Goal: Subscribe to service/newsletter

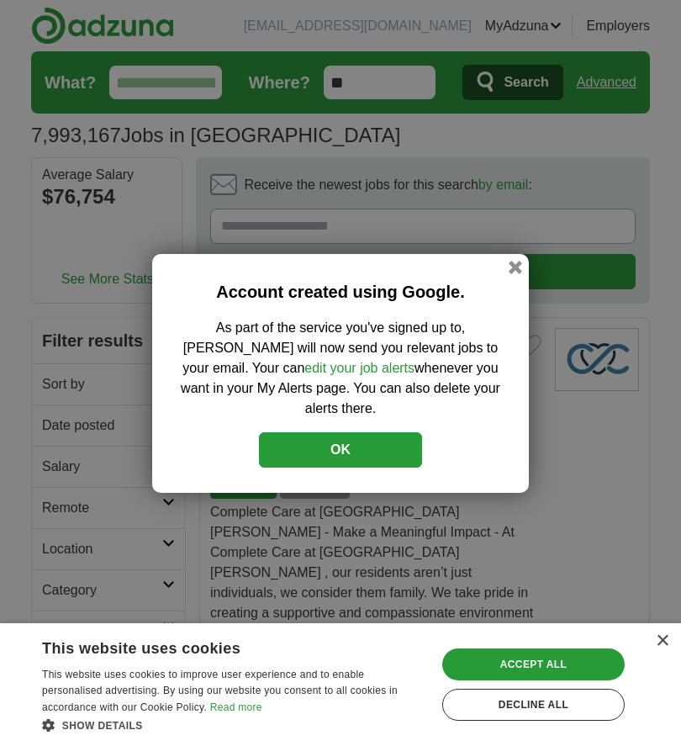
click at [399, 432] on button "OK" at bounding box center [340, 449] width 163 height 35
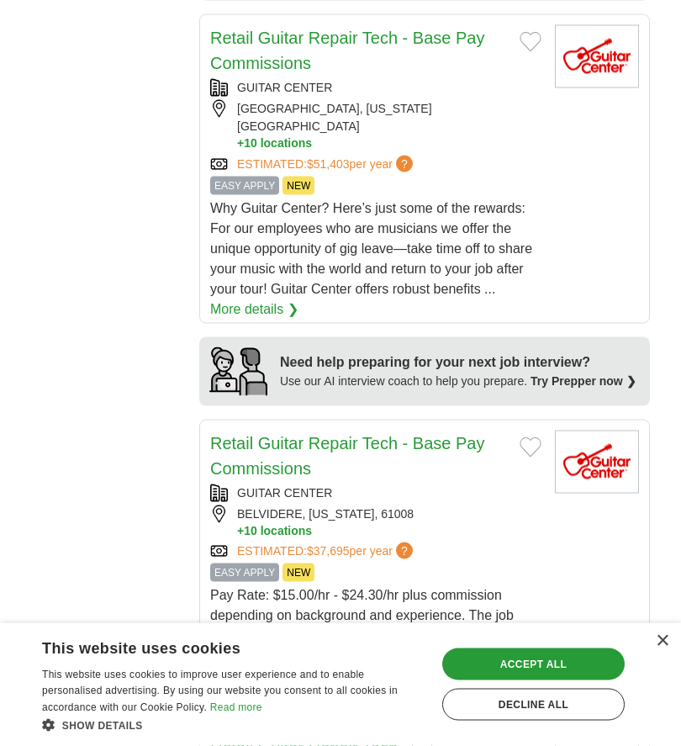
scroll to position [1855, 0]
click at [560, 680] on div "Accept all" at bounding box center [533, 664] width 183 height 32
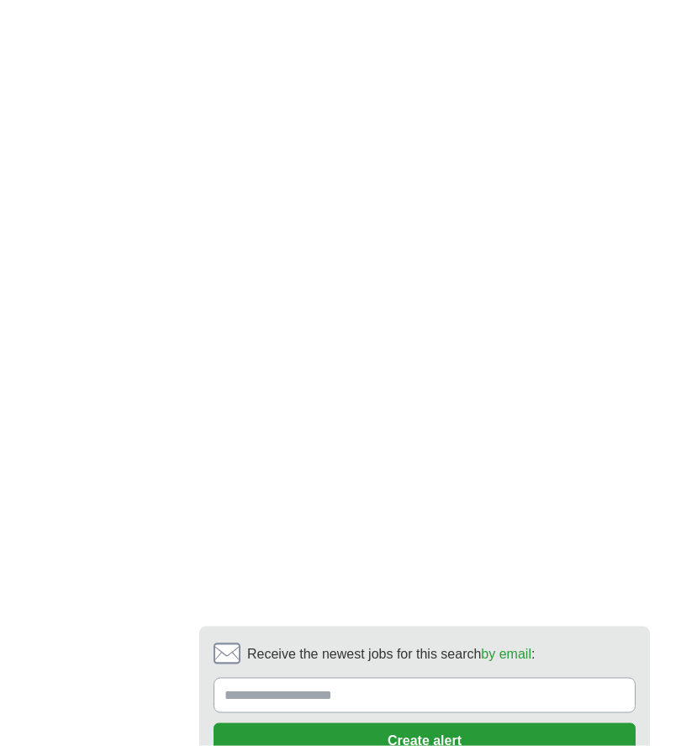
scroll to position [3650, 0]
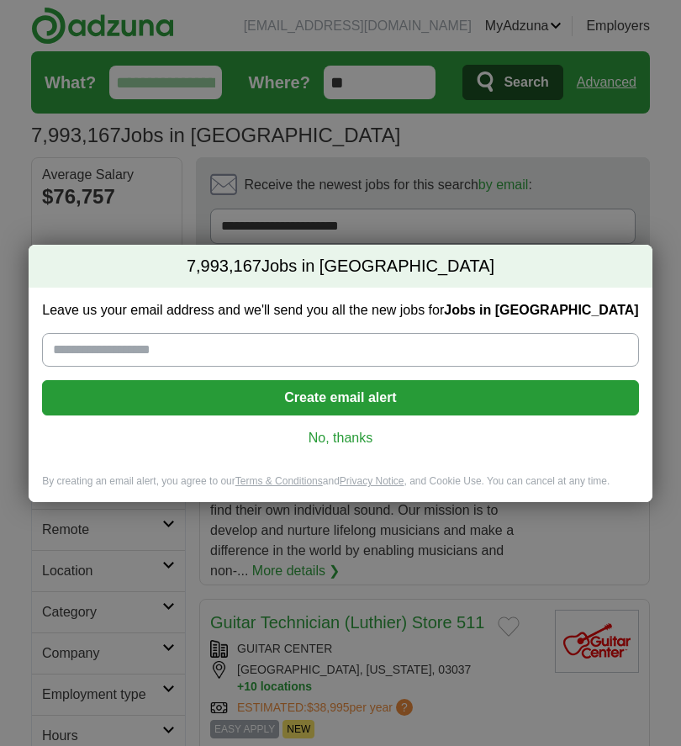
click at [366, 353] on input "Leave us your email address and we'll send you all the new jobs for Jobs in [GE…" at bounding box center [340, 350] width 596 height 34
type input "**********"
click at [416, 400] on button "Create email alert" at bounding box center [340, 397] width 596 height 35
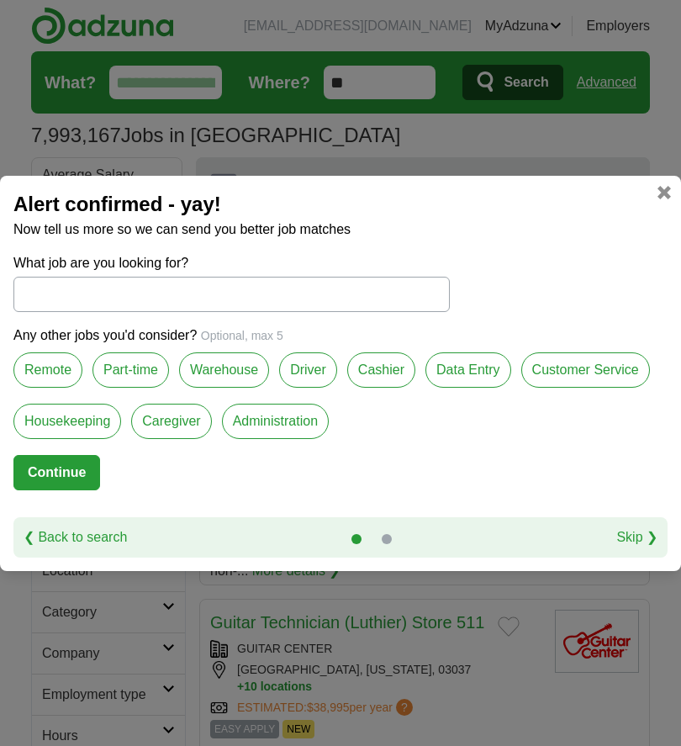
click at [286, 301] on input "What job are you looking for?" at bounding box center [231, 294] width 437 height 35
click at [298, 426] on label "Administration" at bounding box center [275, 421] width 107 height 35
click at [172, 363] on div "Part-time" at bounding box center [136, 377] width 87 height 51
click at [149, 383] on label "Part-time" at bounding box center [131, 369] width 77 height 35
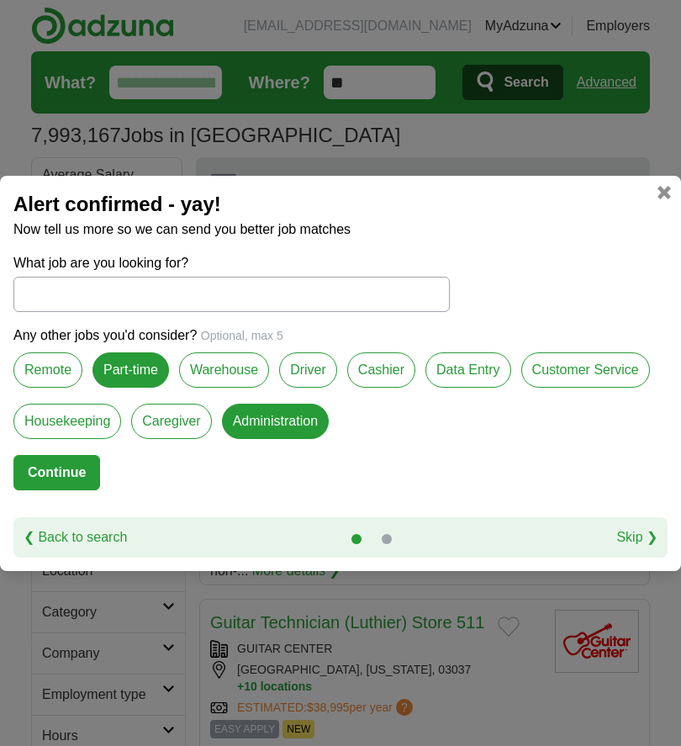
click at [469, 387] on label "Data Entry" at bounding box center [469, 369] width 86 height 35
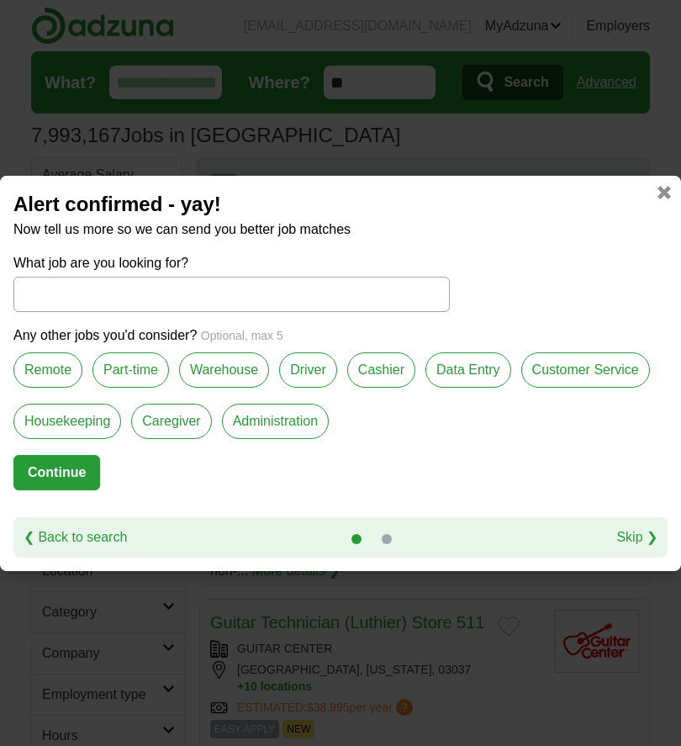
click at [387, 385] on label "Cashier" at bounding box center [381, 369] width 68 height 35
click at [373, 445] on div "Any other jobs you'd consider? Optional, max 5 Remote Part-time Warehouse Drive…" at bounding box center [340, 391] width 654 height 130
click at [83, 478] on button "Continue" at bounding box center [56, 472] width 87 height 35
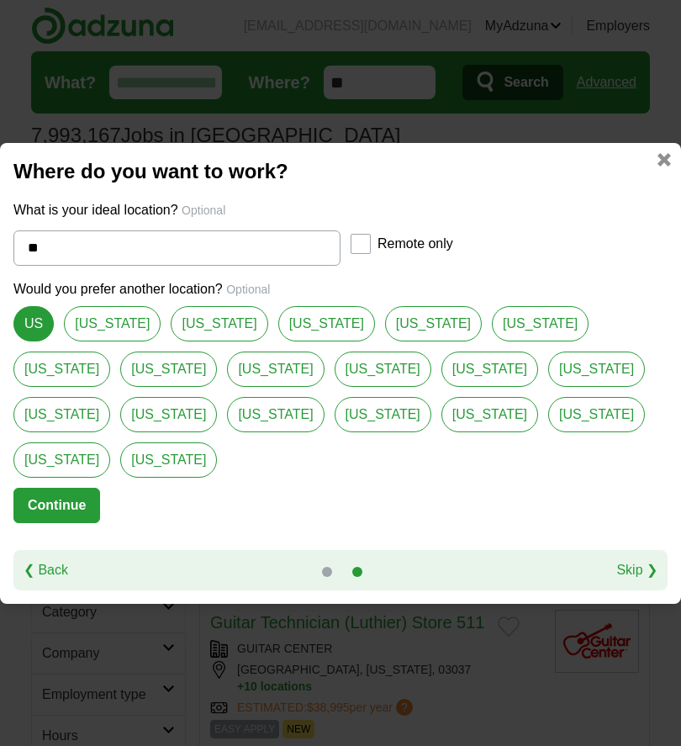
click at [86, 497] on button "Continue" at bounding box center [56, 505] width 87 height 35
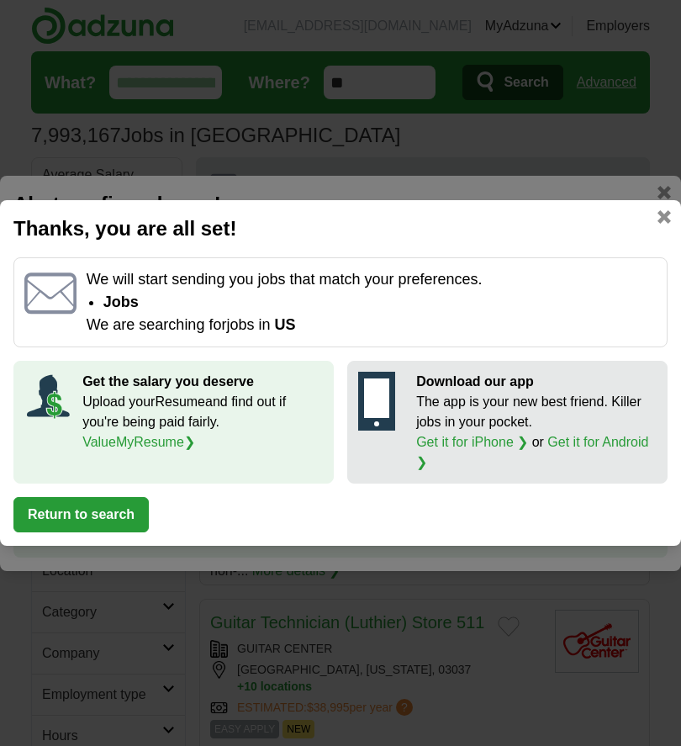
click at [132, 518] on button "Return to search" at bounding box center [80, 514] width 135 height 35
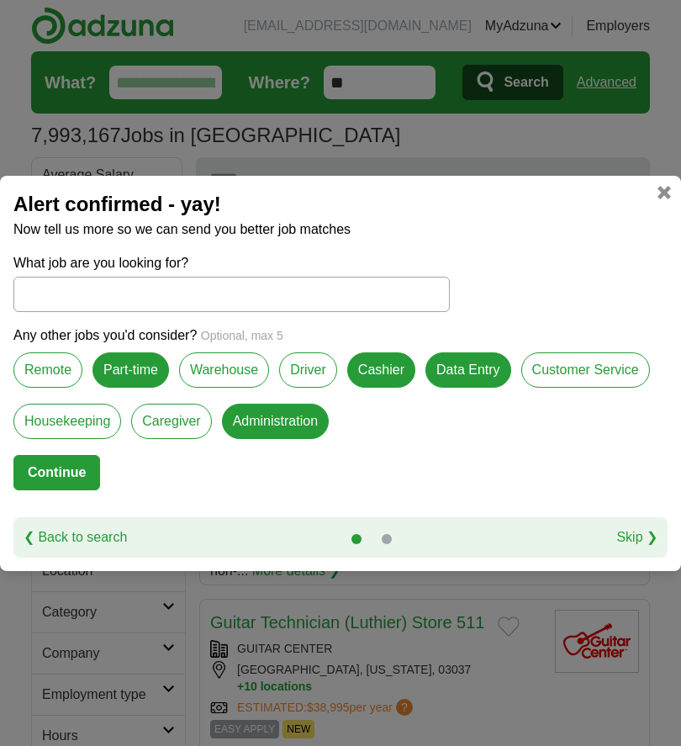
click at [621, 541] on link "Skip ❯" at bounding box center [637, 537] width 41 height 20
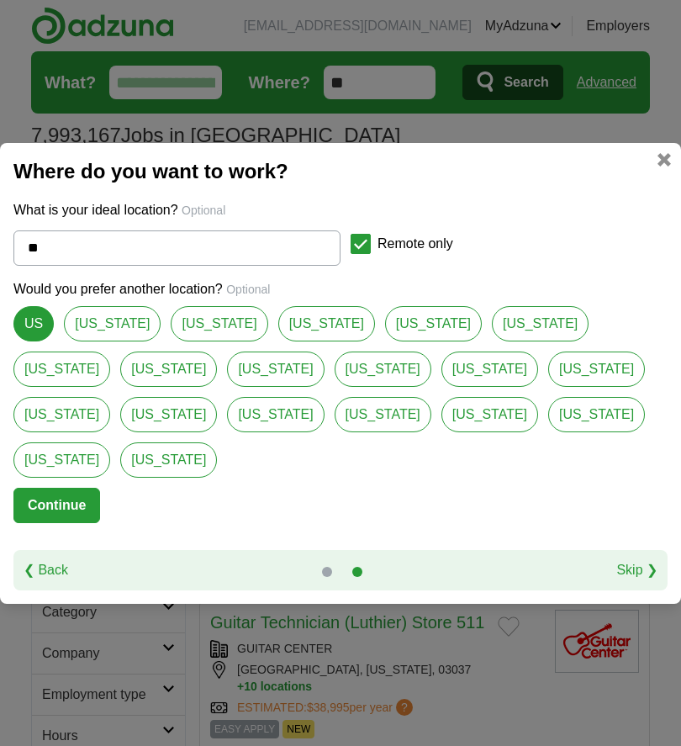
click at [98, 493] on button "Continue" at bounding box center [56, 505] width 87 height 35
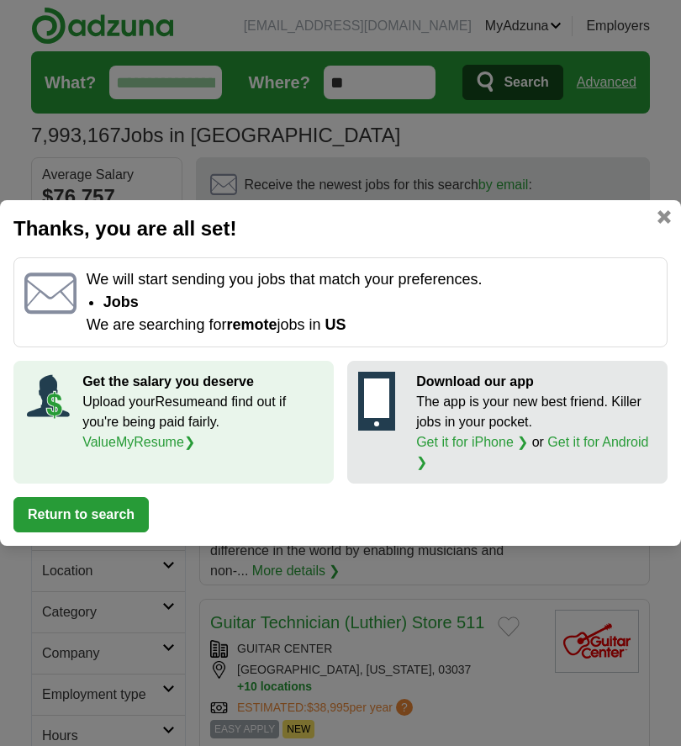
click at [464, 430] on p "The app is your new best friend. Killer jobs in your pocket. Get it for iPhone …" at bounding box center [536, 432] width 241 height 81
click at [495, 449] on link "Get it for iPhone ❯" at bounding box center [472, 442] width 112 height 14
click at [677, 242] on div "Thanks, you are all set! We will start sending you jobs that match your prefere…" at bounding box center [340, 373] width 681 height 346
click at [676, 242] on div "Thanks, you are all set! We will start sending you jobs that match your prefere…" at bounding box center [340, 373] width 681 height 346
click at [679, 210] on div "Thanks, you are all set! We will start sending you jobs that match your prefere…" at bounding box center [340, 373] width 681 height 346
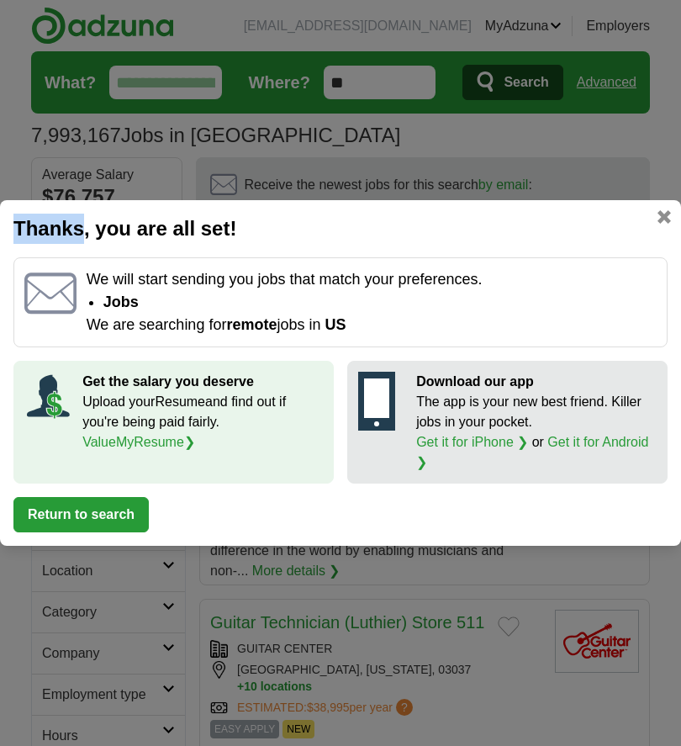
click at [657, 227] on h2 "Thanks, you are all set!" at bounding box center [340, 229] width 654 height 30
click at [648, 230] on h2 "Thanks, you are all set!" at bounding box center [340, 229] width 654 height 30
click at [668, 224] on link at bounding box center [664, 216] width 13 height 13
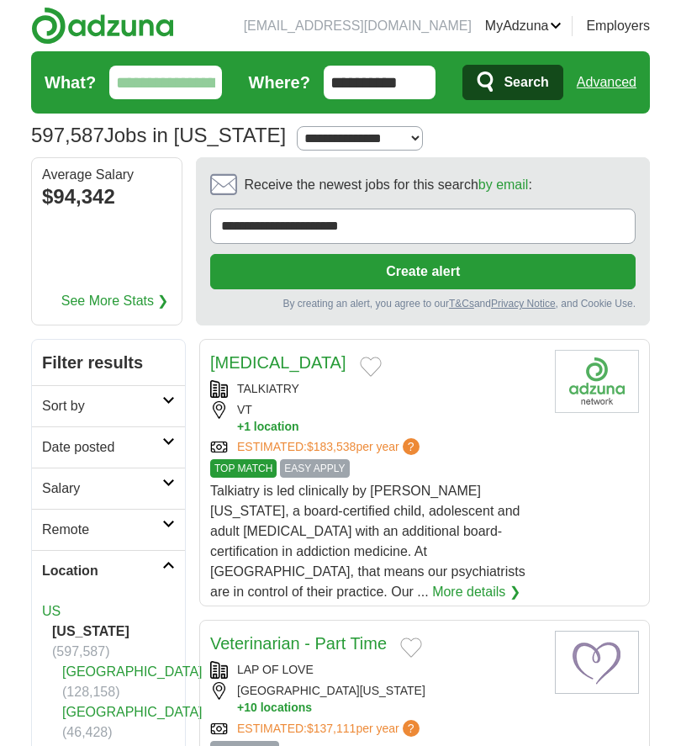
click at [114, 630] on li "California (597,587)" at bounding box center [108, 642] width 133 height 40
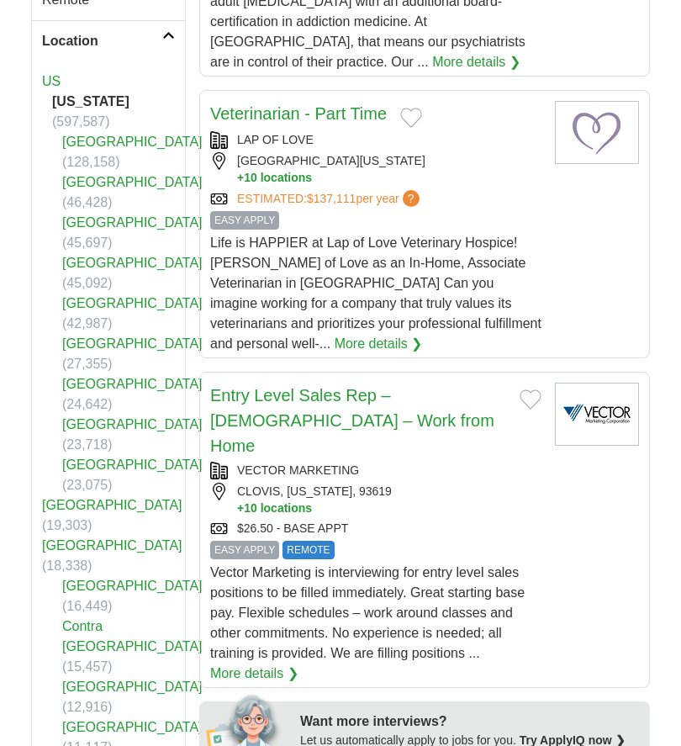
scroll to position [536, 0]
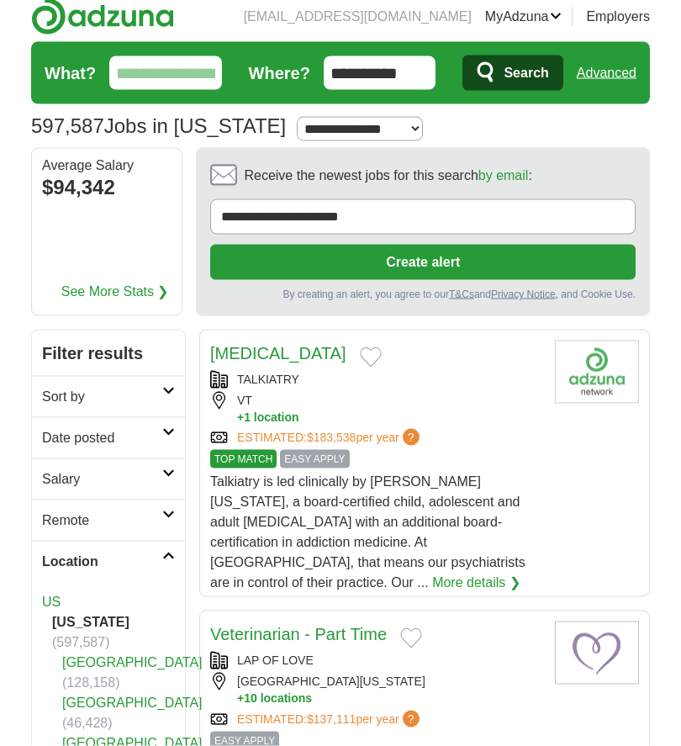
click at [173, 568] on link "Location" at bounding box center [108, 561] width 153 height 41
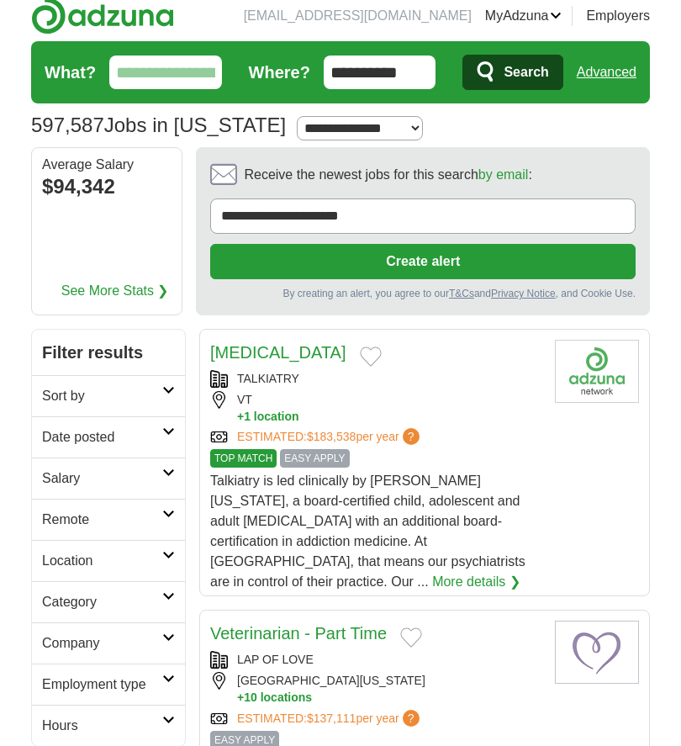
click at [169, 617] on link "Category" at bounding box center [108, 601] width 153 height 41
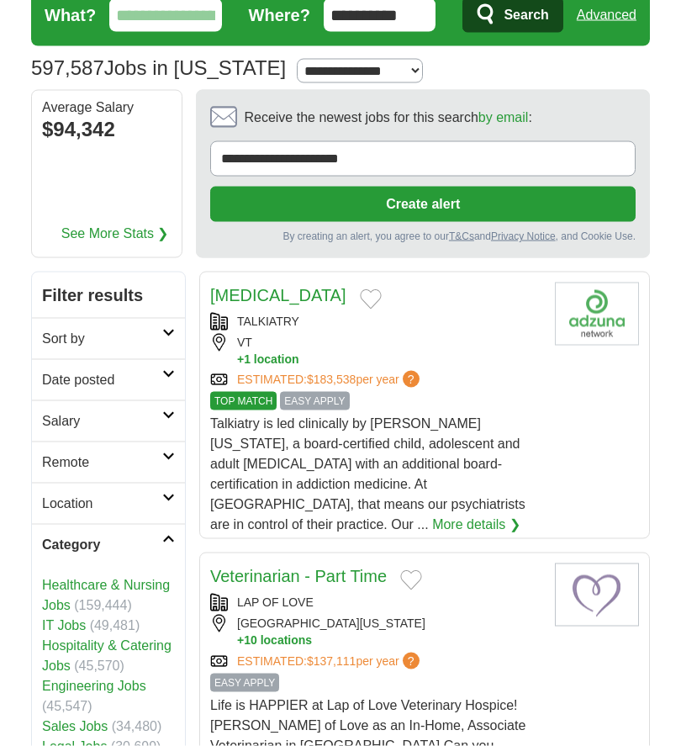
scroll to position [73, 0]
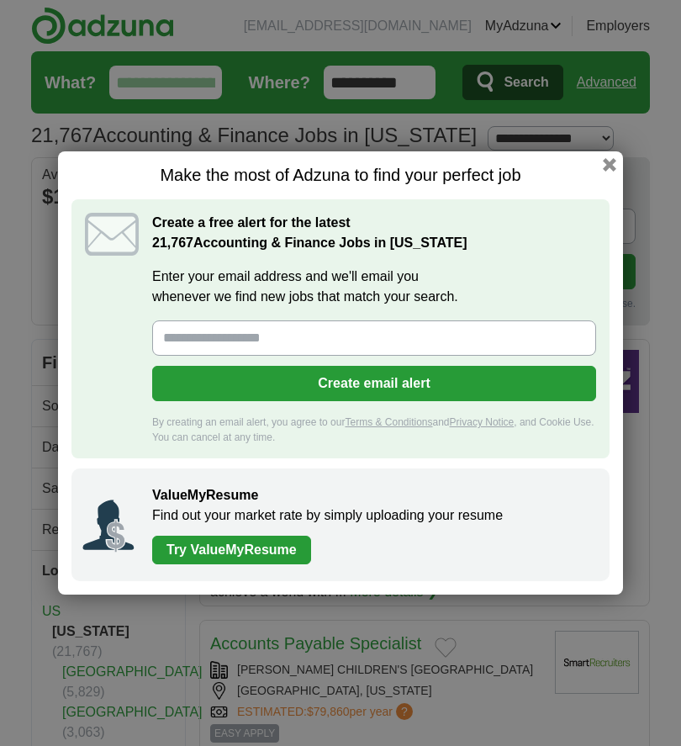
click at [273, 341] on input "Enter your email address and we'll email you whenever we find new jobs that mat…" at bounding box center [374, 337] width 444 height 35
type input "**********"
click at [439, 384] on button "Create email alert" at bounding box center [374, 383] width 444 height 35
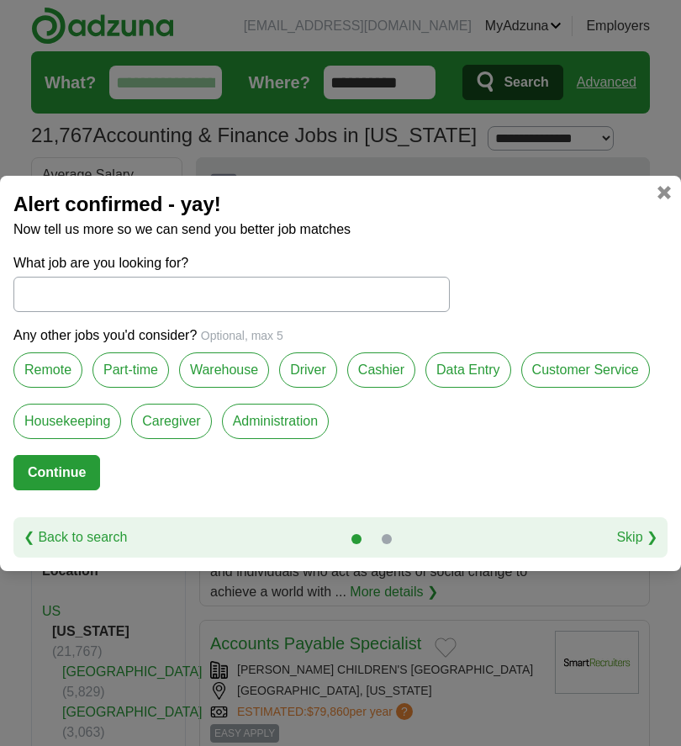
click at [313, 295] on input "What job are you looking for?" at bounding box center [231, 294] width 437 height 35
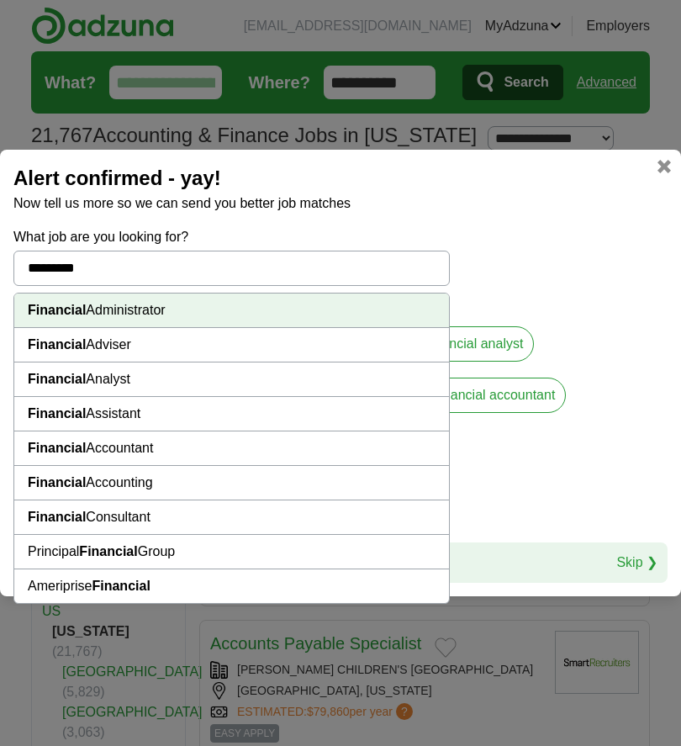
click at [145, 460] on li "Financial Accountant" at bounding box center [231, 448] width 435 height 34
type input "**********"
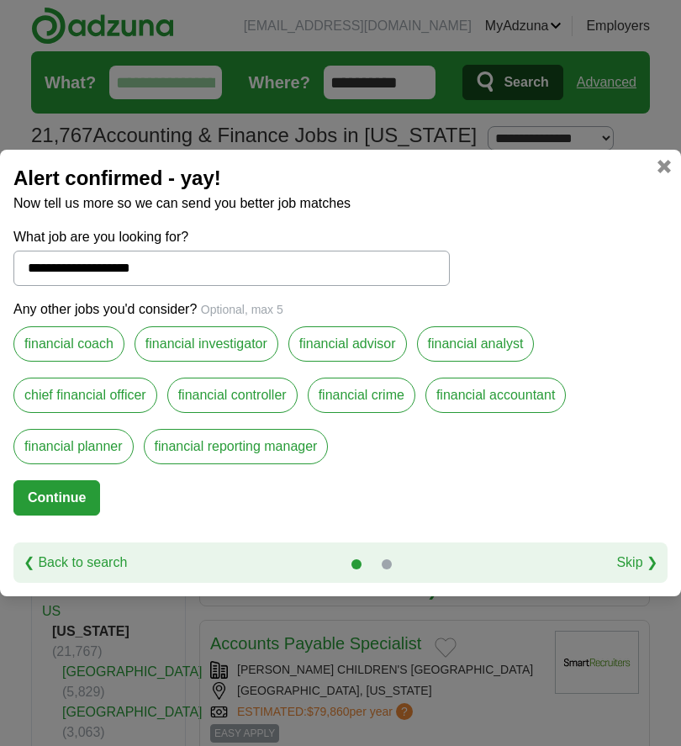
click at [71, 495] on button "Continue" at bounding box center [56, 497] width 87 height 35
select select "*"
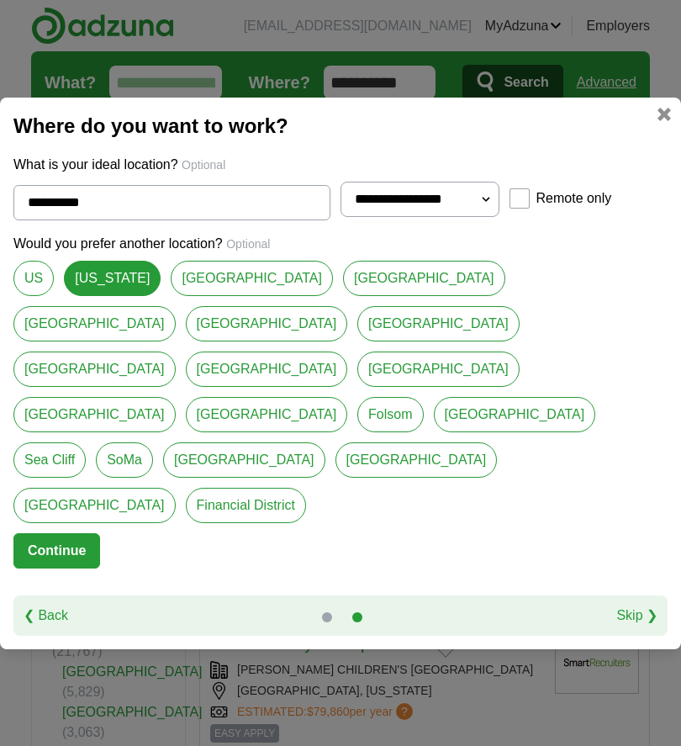
click at [34, 296] on link "US" at bounding box center [33, 278] width 40 height 35
type input "**"
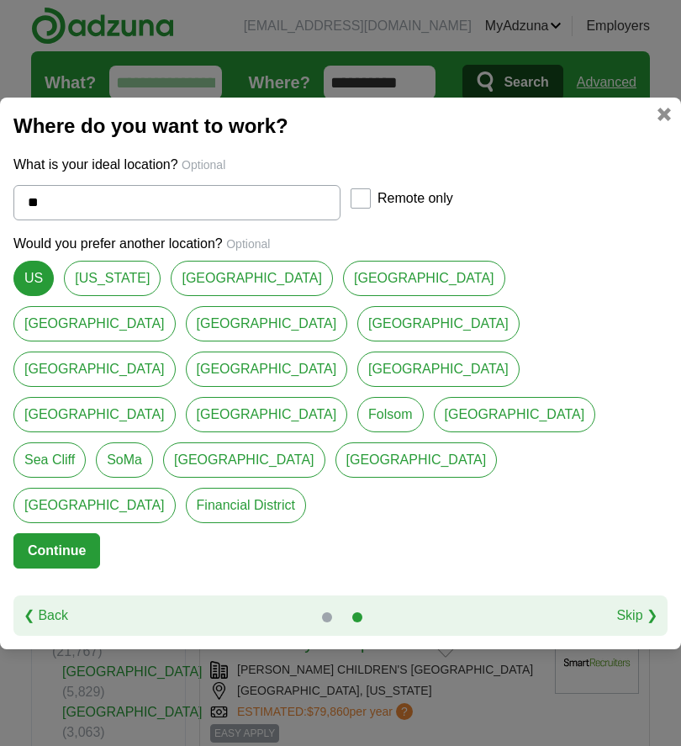
click at [73, 533] on button "Continue" at bounding box center [56, 550] width 87 height 35
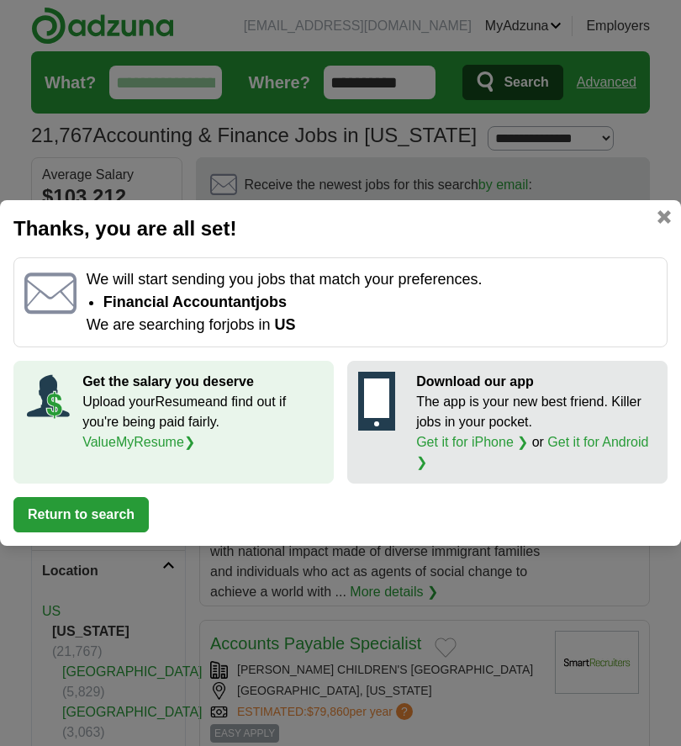
click at [656, 233] on h2 "Thanks, you are all set!" at bounding box center [340, 229] width 654 height 30
click at [670, 221] on link at bounding box center [664, 216] width 13 height 13
